Goal: Information Seeking & Learning: Find specific page/section

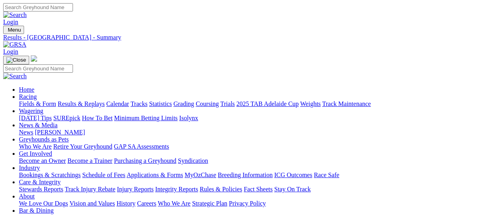
click at [29, 100] on link "Fields & Form" at bounding box center [37, 103] width 37 height 7
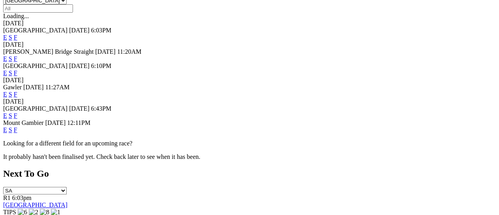
scroll to position [263, 0]
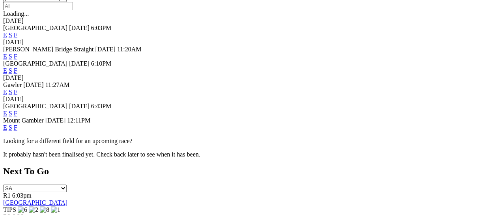
click at [17, 110] on link "F" at bounding box center [16, 113] width 4 height 7
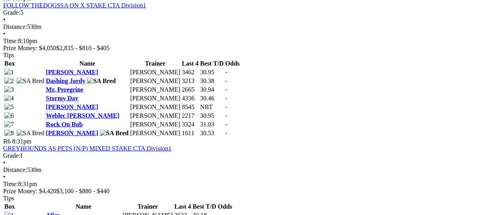
scroll to position [947, 0]
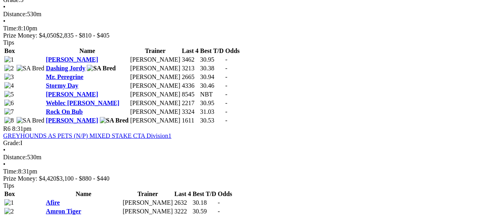
drag, startPoint x: 249, startPoint y: 138, endPoint x: 480, endPoint y: 33, distance: 253.4
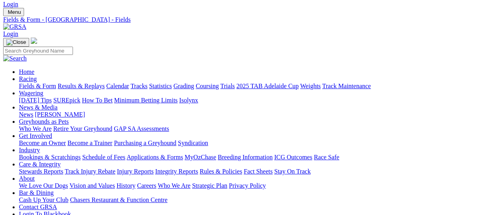
scroll to position [0, 0]
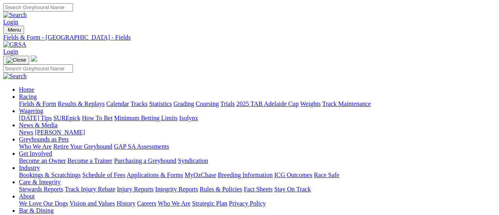
click at [22, 100] on link "Fields & Form" at bounding box center [37, 103] width 37 height 7
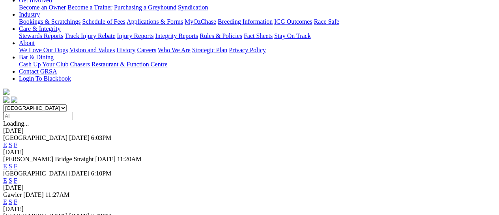
scroll to position [158, 0]
